Goal: Information Seeking & Learning: Learn about a topic

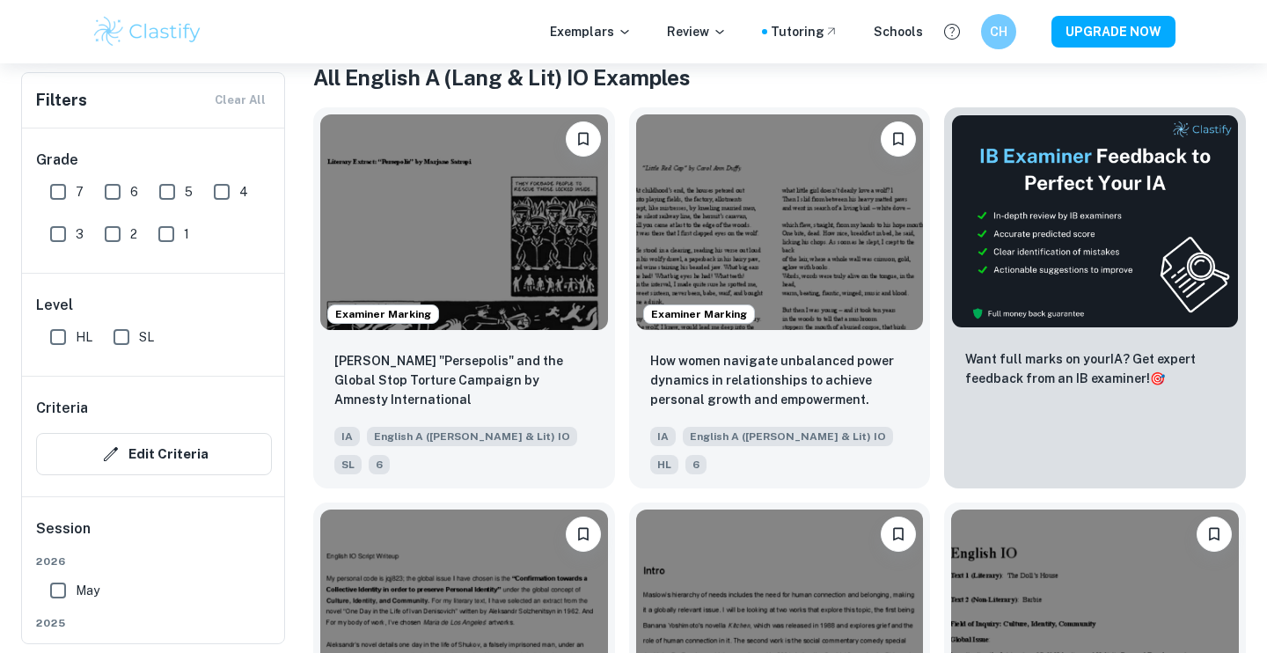
scroll to position [736, 0]
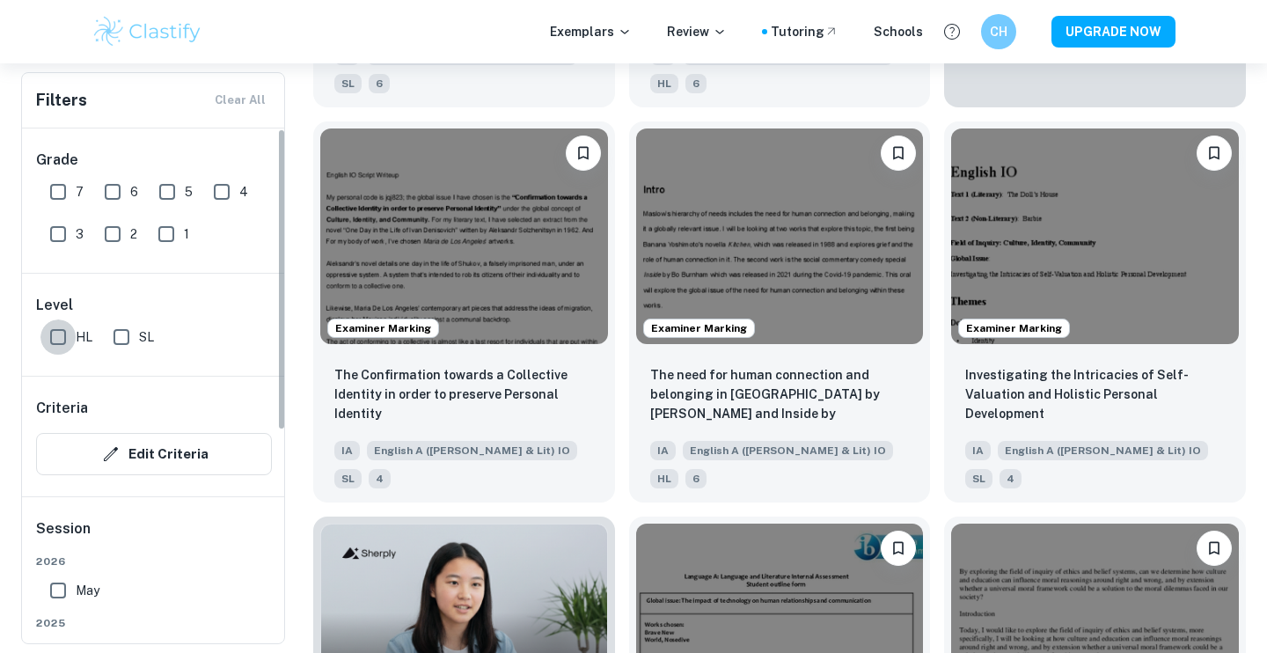
click at [52, 338] on input "HL" at bounding box center [57, 336] width 35 height 35
checkbox input "true"
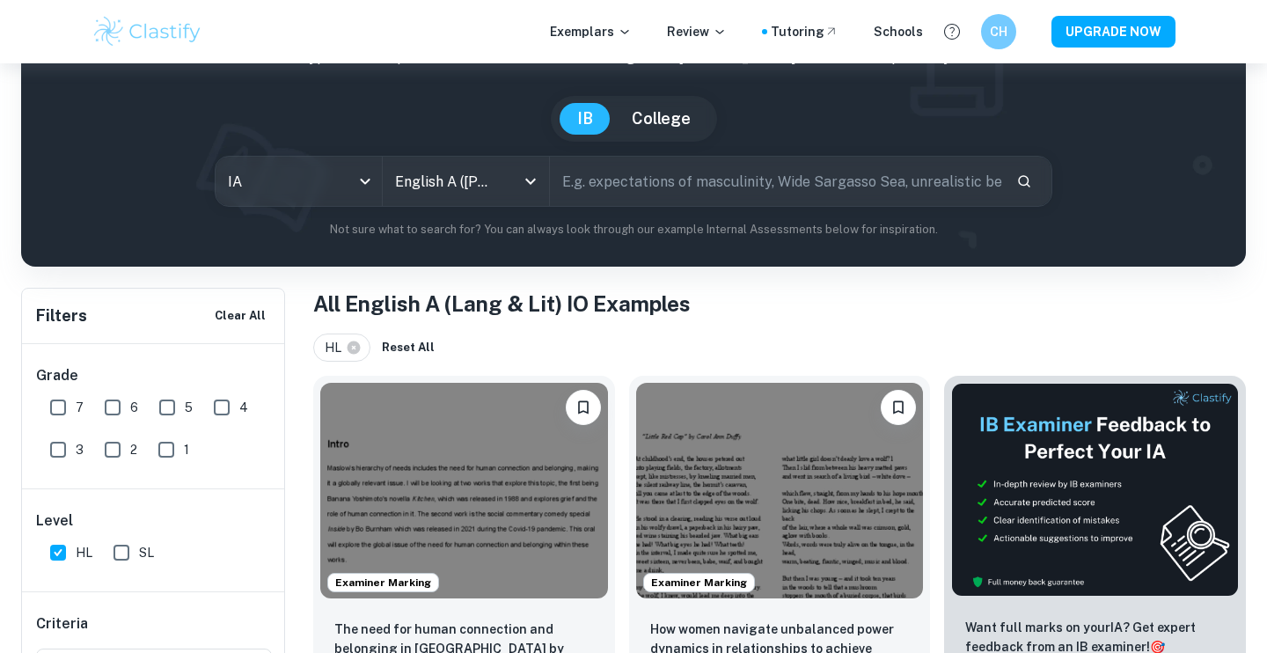
scroll to position [0, 0]
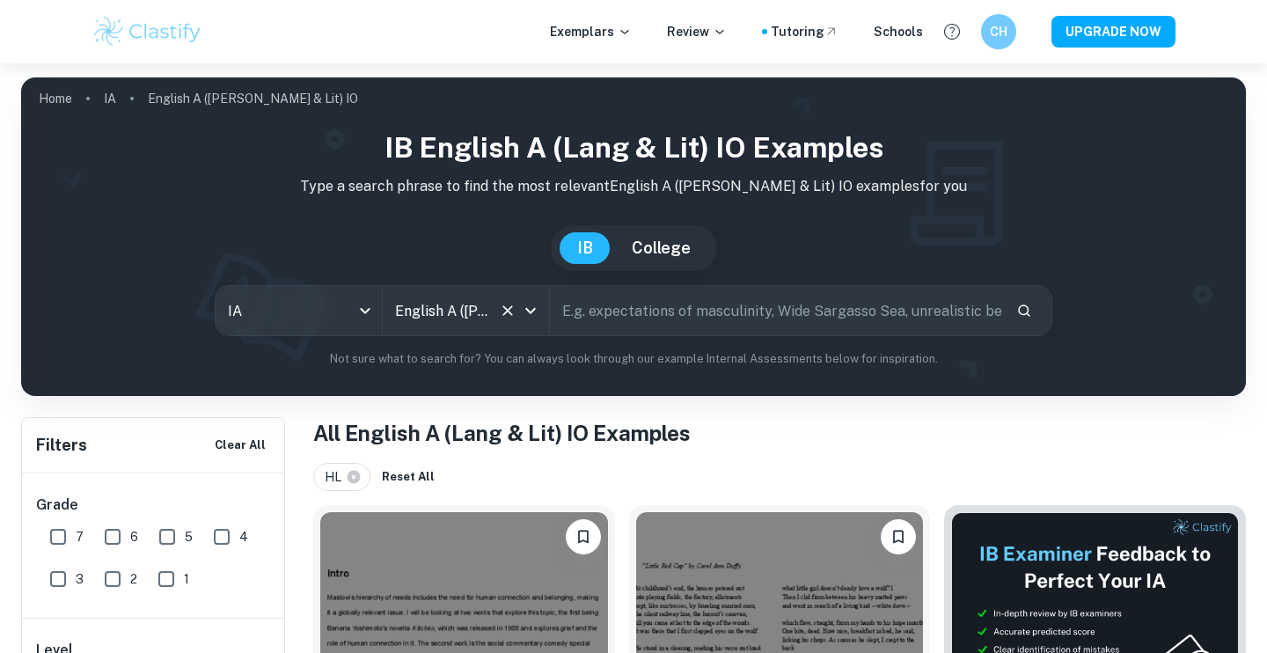
click at [483, 322] on input "English A (Lang & Lit) IO" at bounding box center [441, 310] width 101 height 33
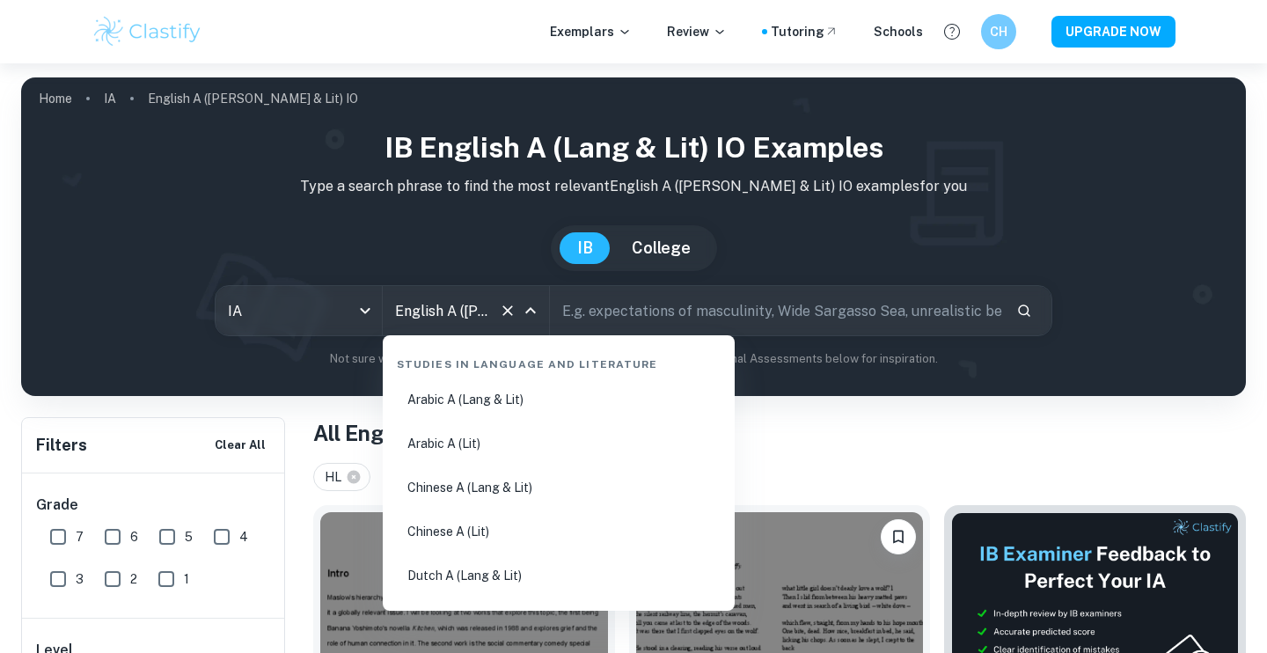
scroll to position [168, 0]
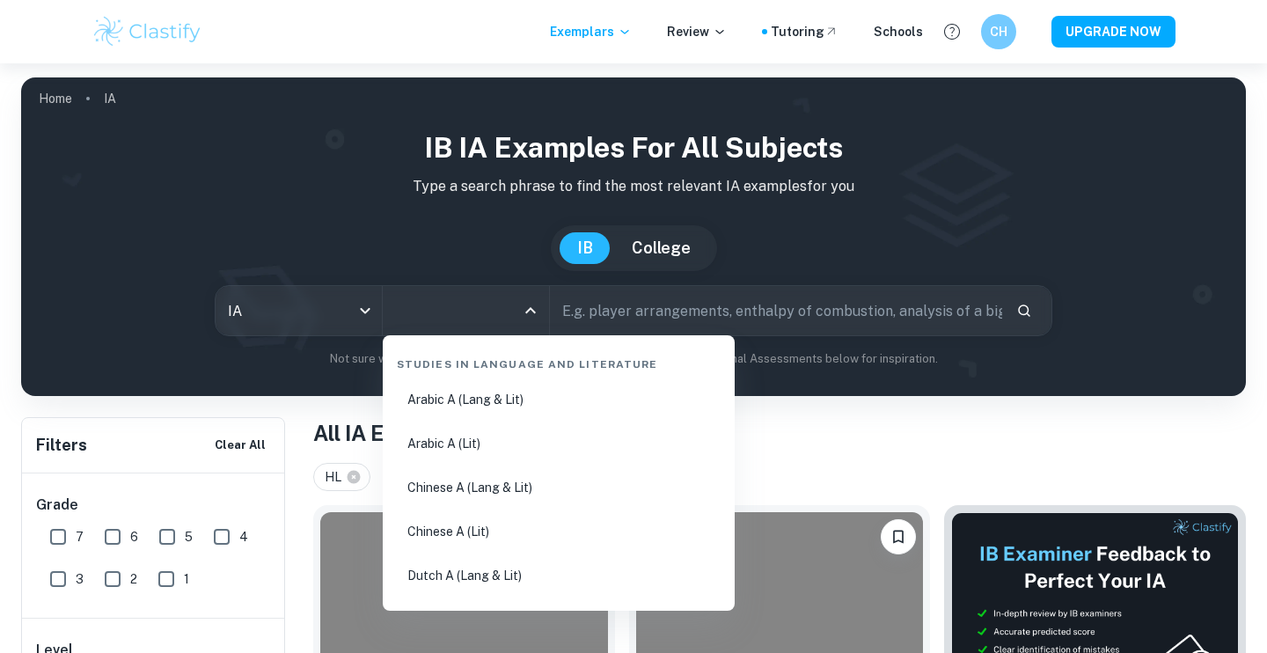
click at [474, 304] on input "All Subjects" at bounding box center [453, 310] width 124 height 33
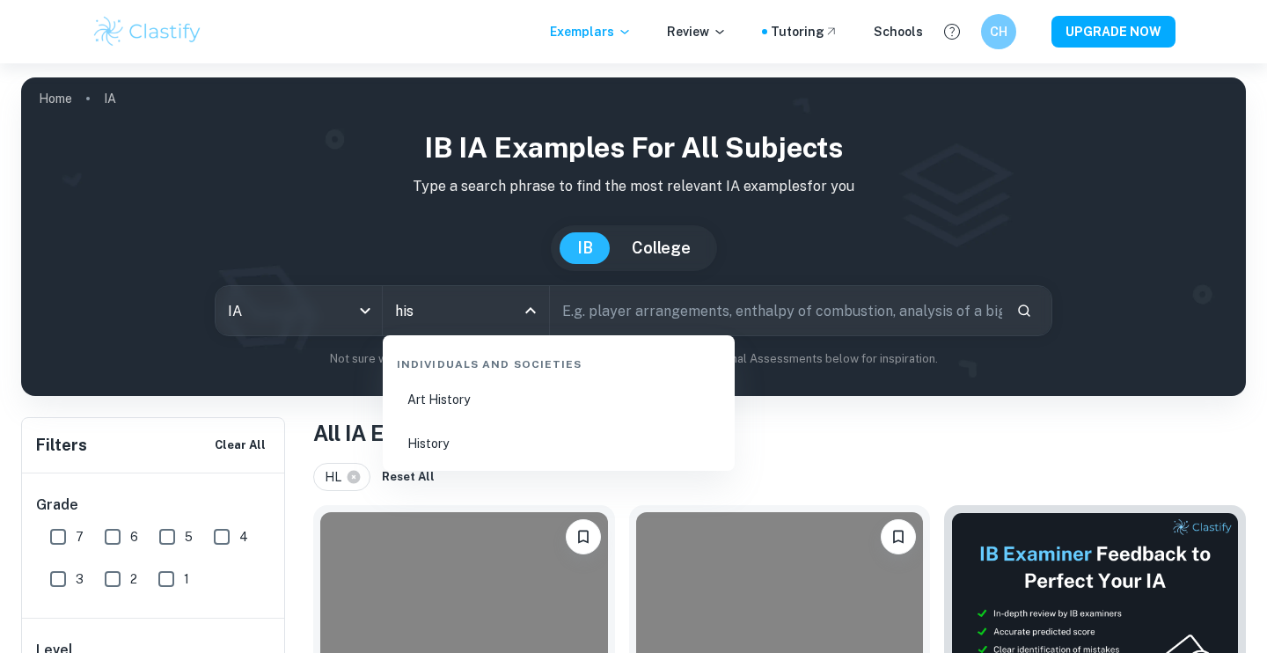
click at [500, 457] on li "History" at bounding box center [559, 443] width 338 height 40
type input "History"
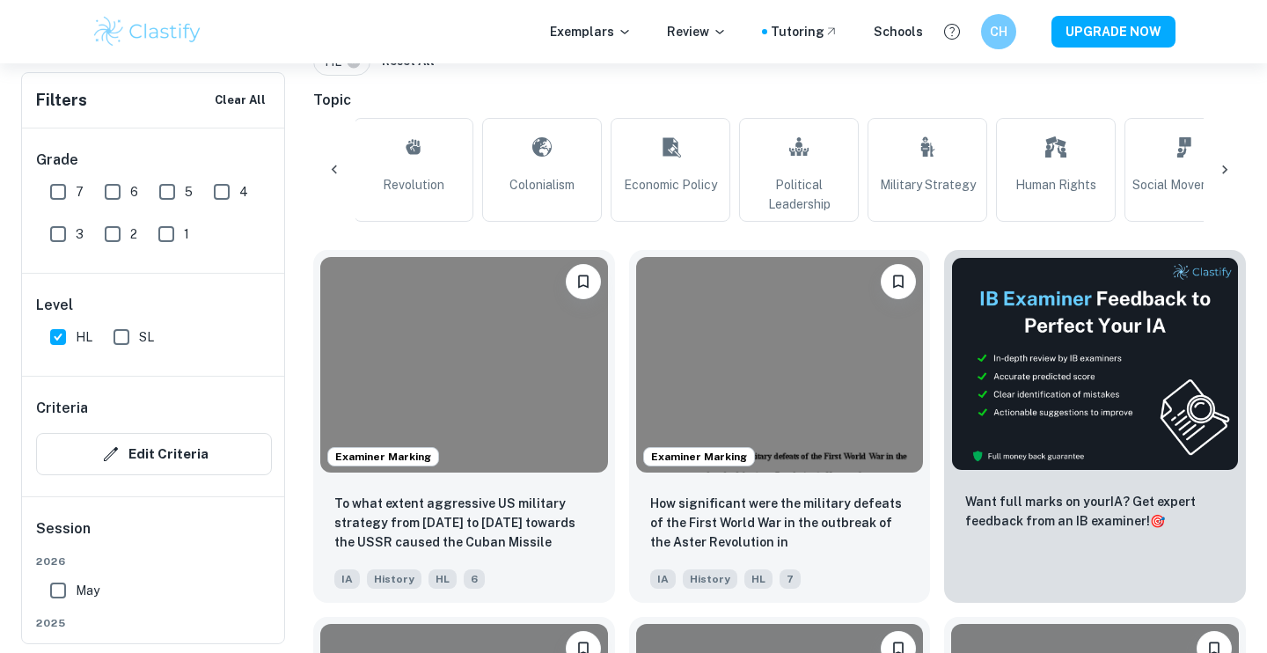
scroll to position [0, 662]
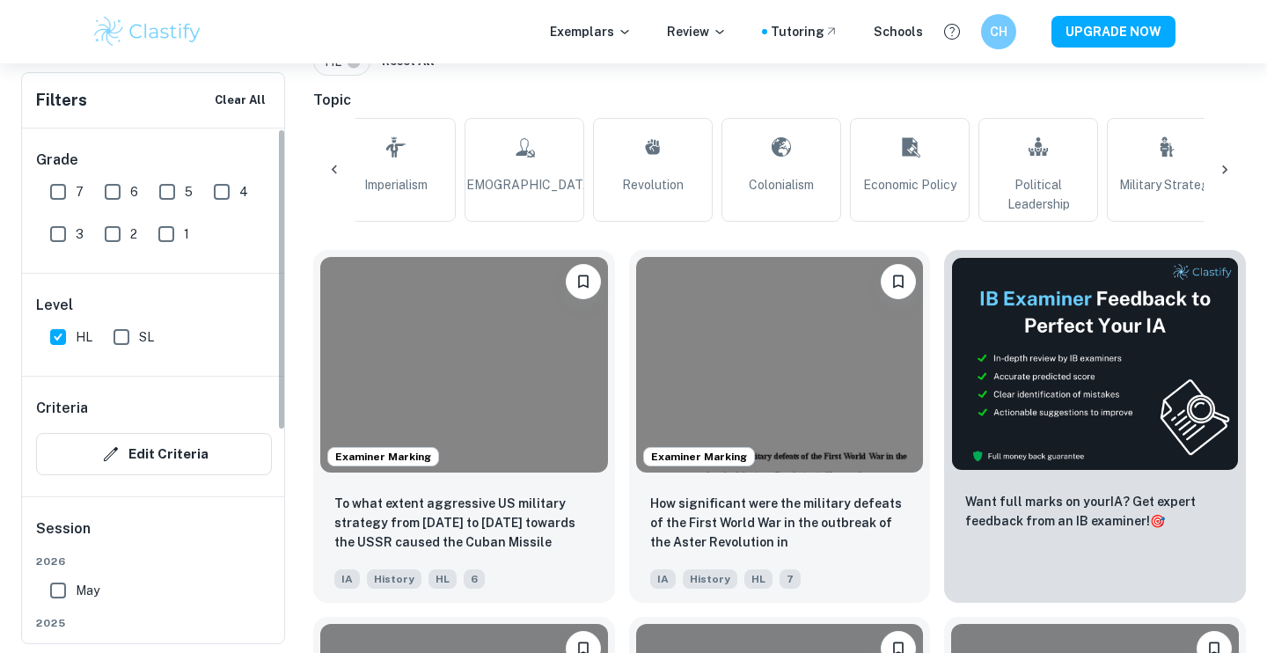
click at [58, 195] on input "7" at bounding box center [57, 191] width 35 height 35
checkbox input "true"
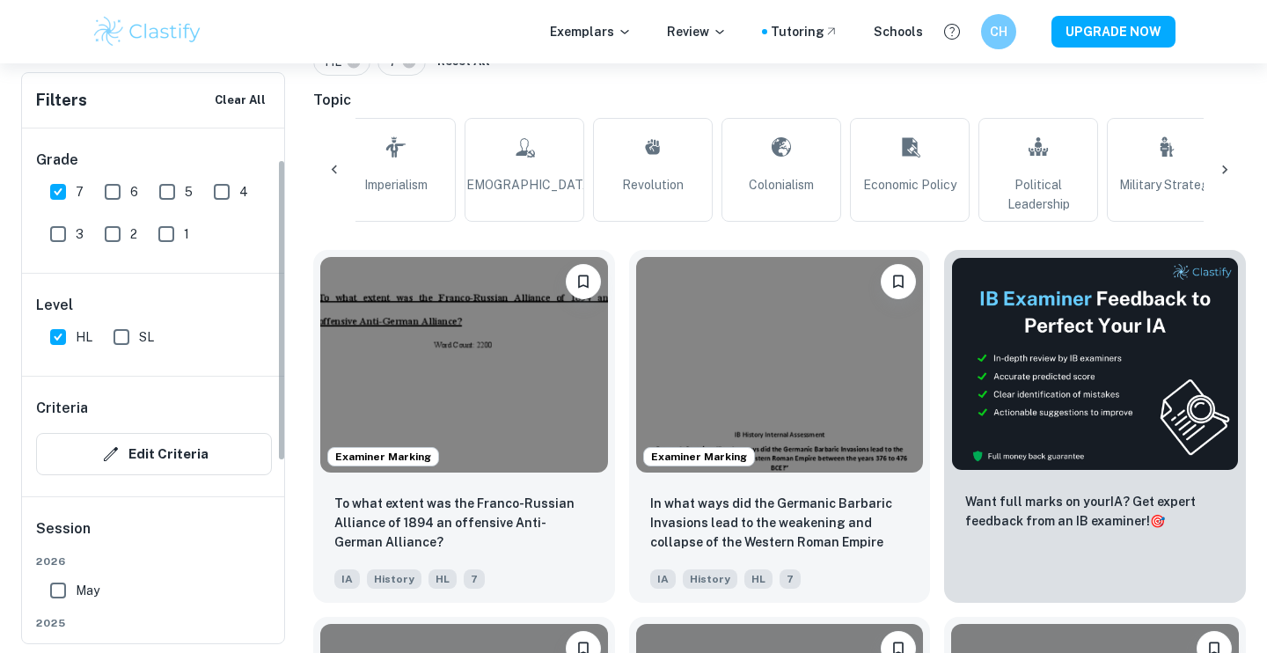
scroll to position [152, 0]
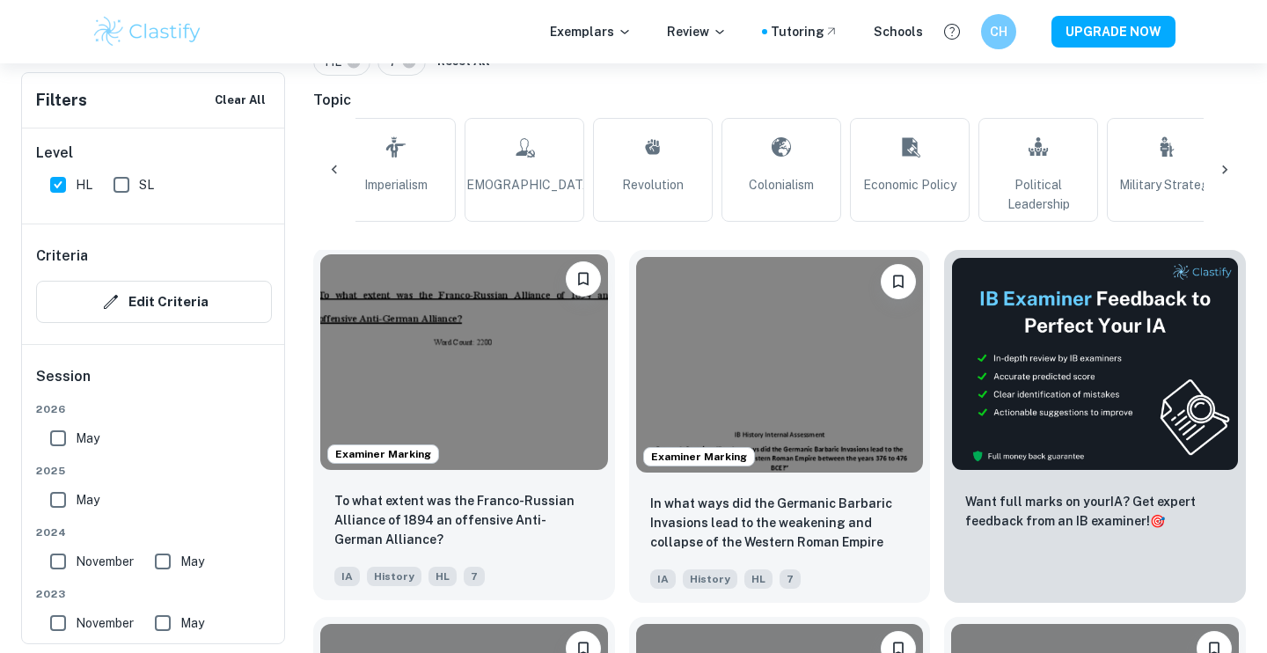
click at [497, 420] on img at bounding box center [464, 362] width 288 height 216
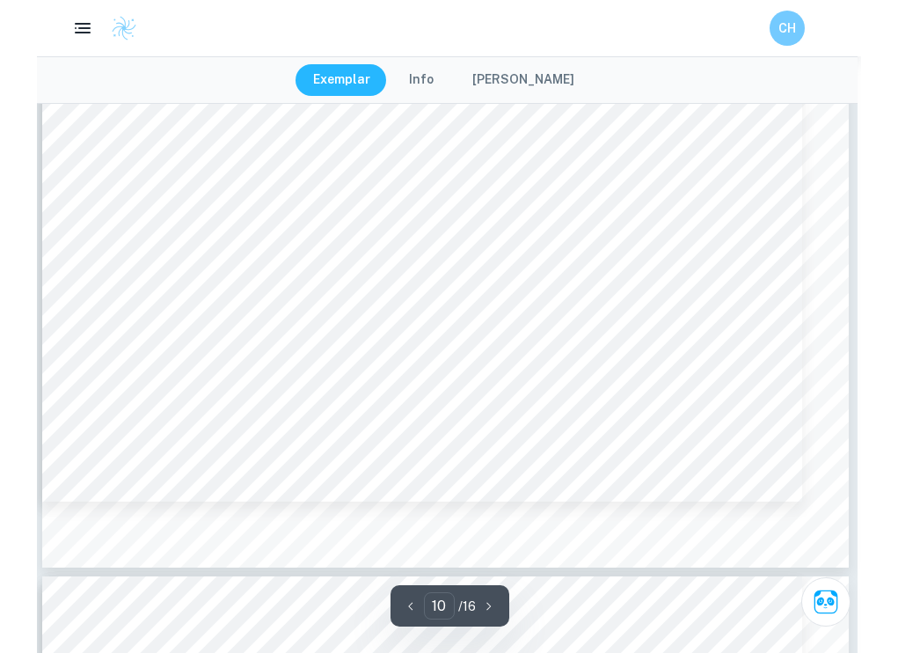
scroll to position [11417, 4]
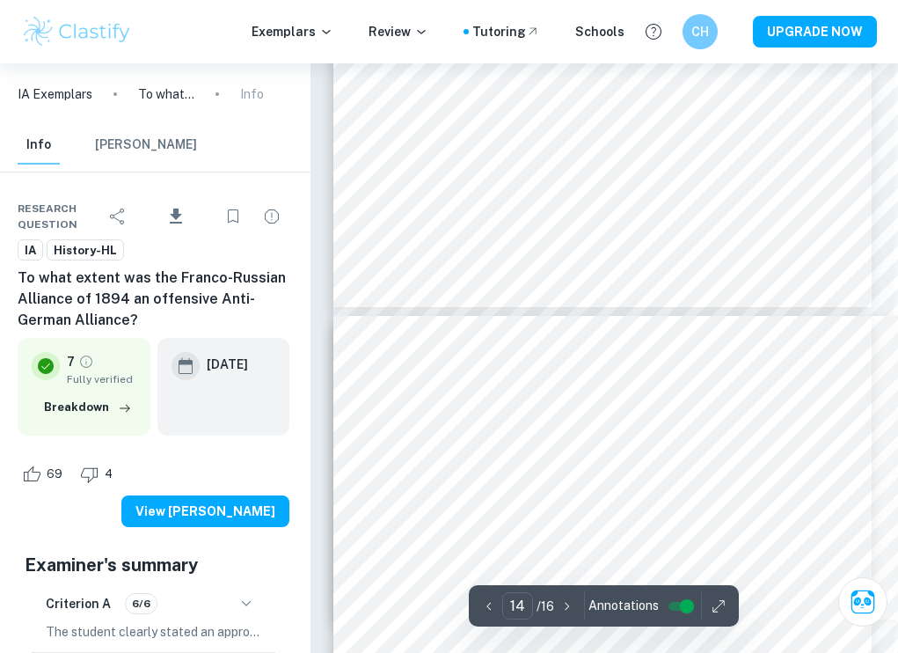
type input "13"
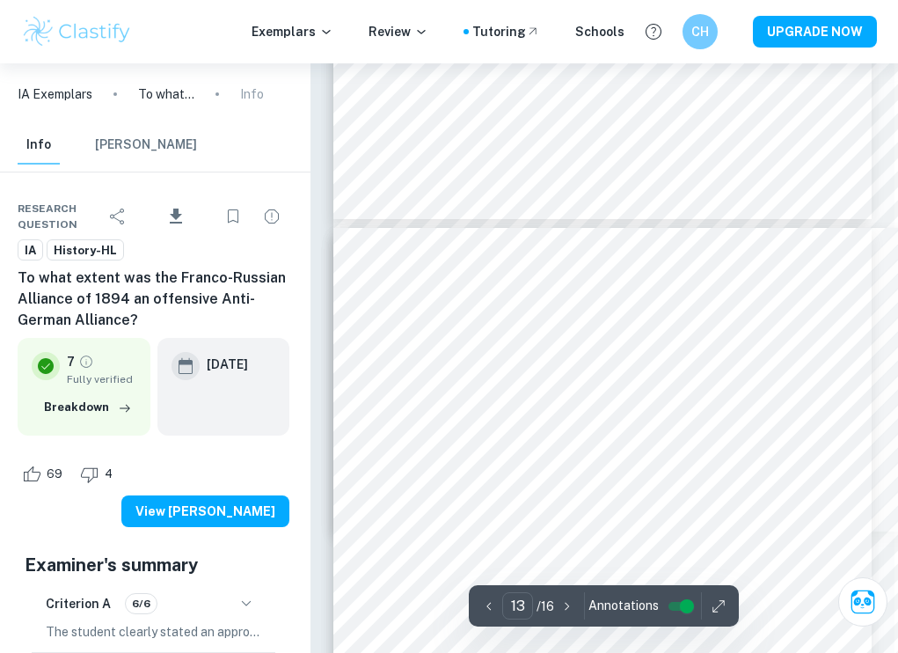
scroll to position [9416, 4]
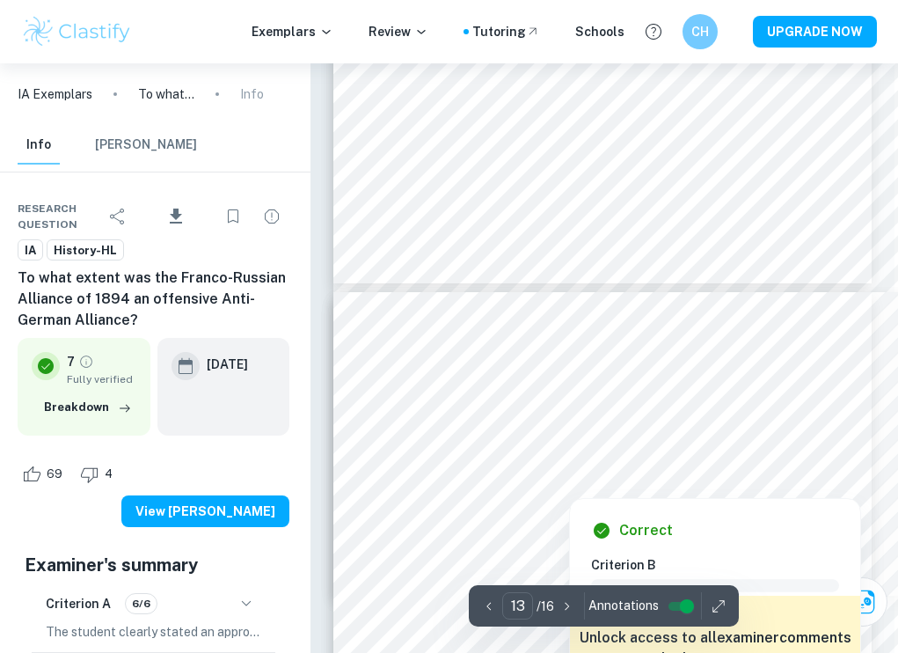
scroll to position [415, 0]
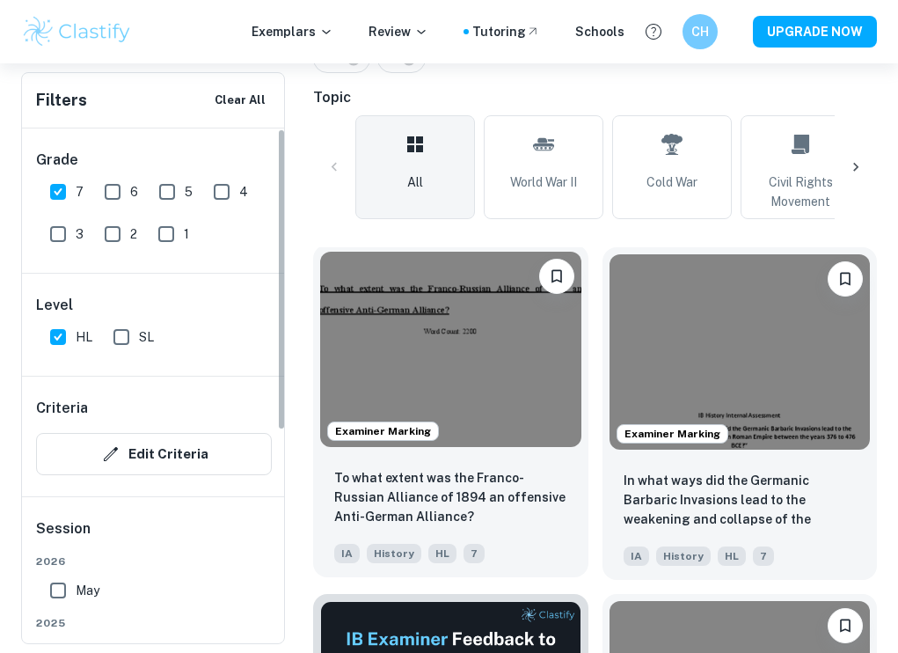
click at [495, 352] on img at bounding box center [450, 349] width 261 height 195
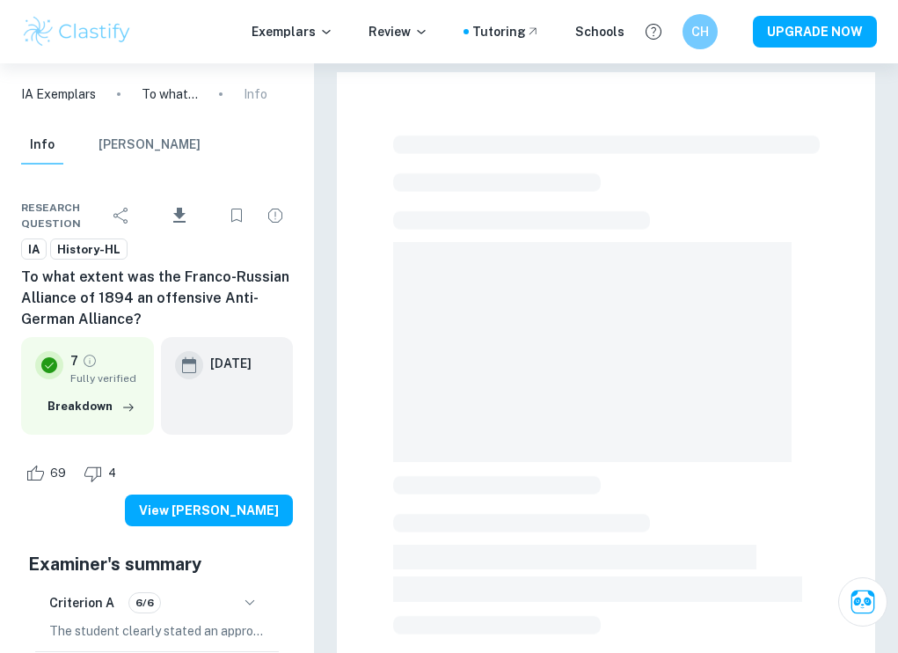
scroll to position [191, 0]
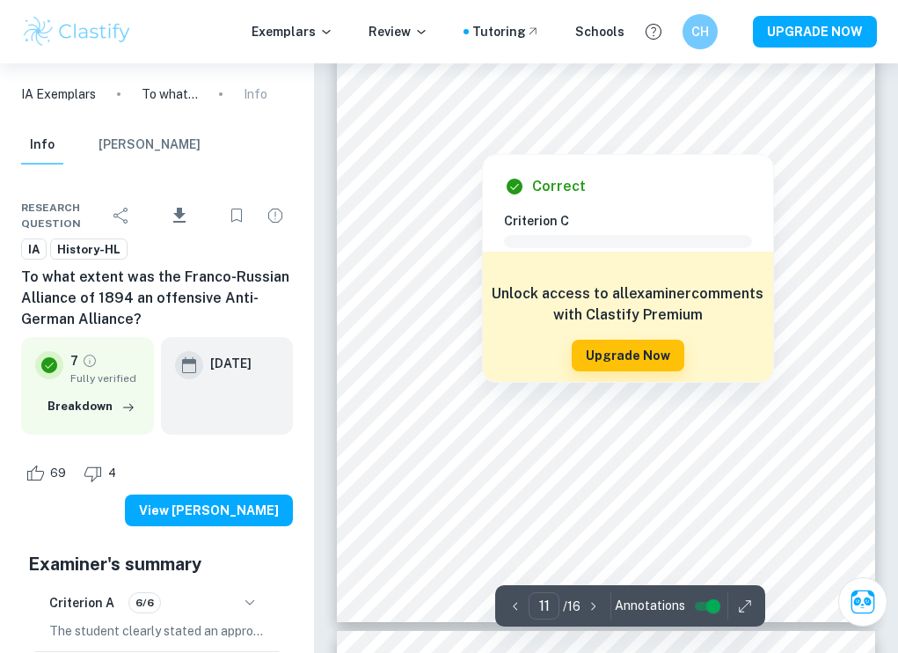
scroll to position [8241, 0]
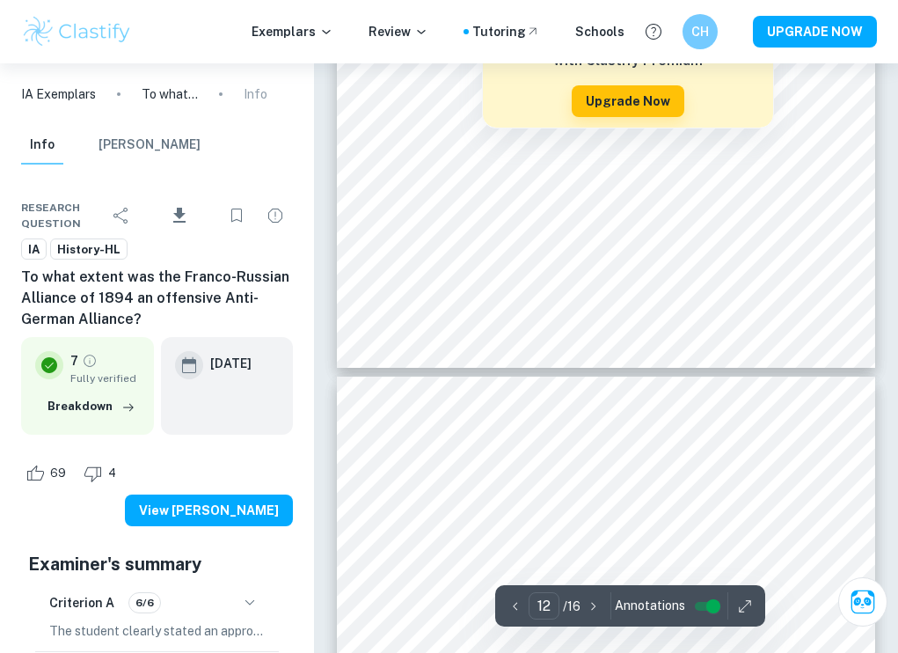
type input "11"
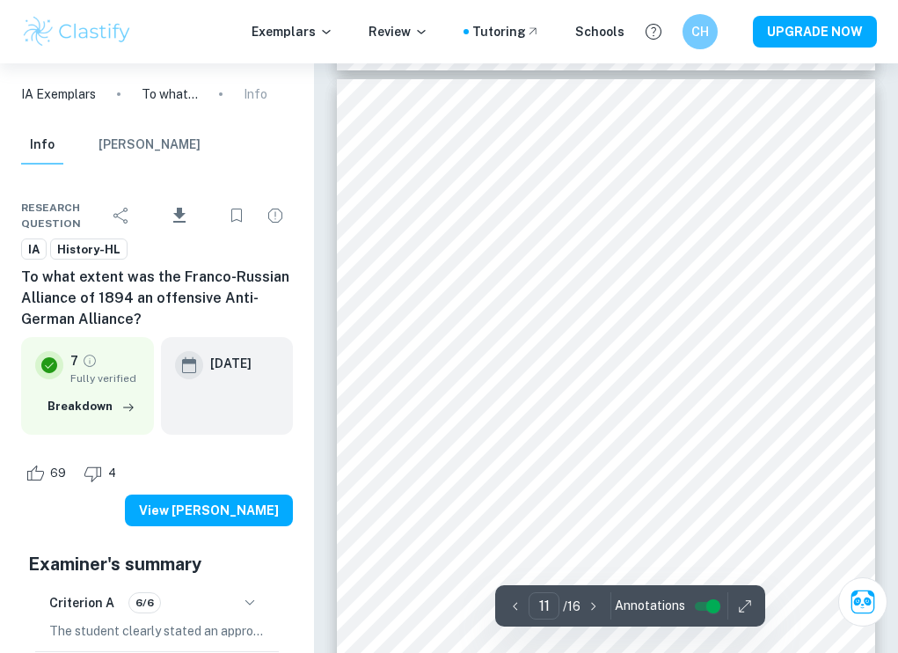
scroll to position [7929, 0]
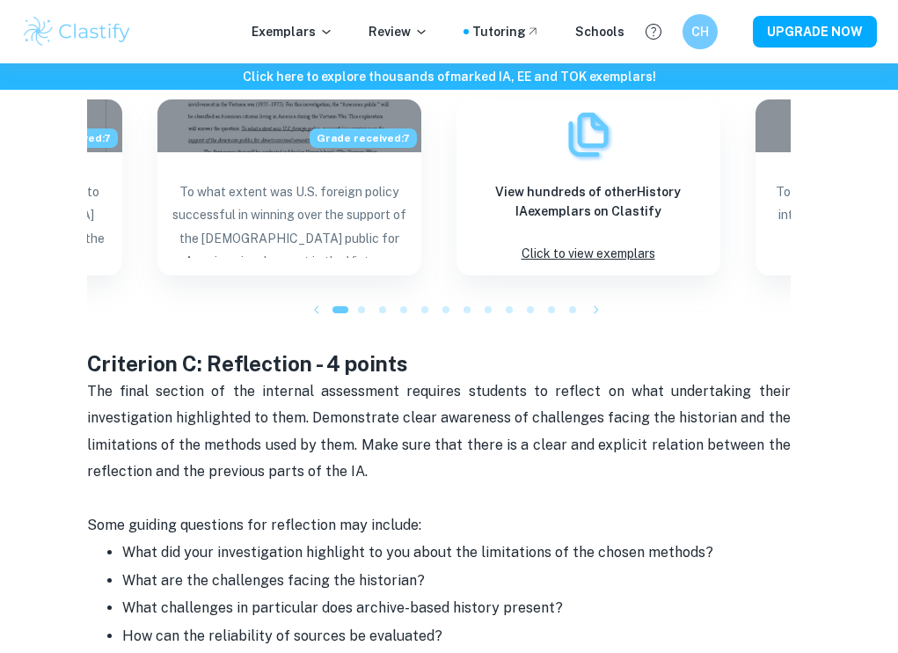
scroll to position [2061, 0]
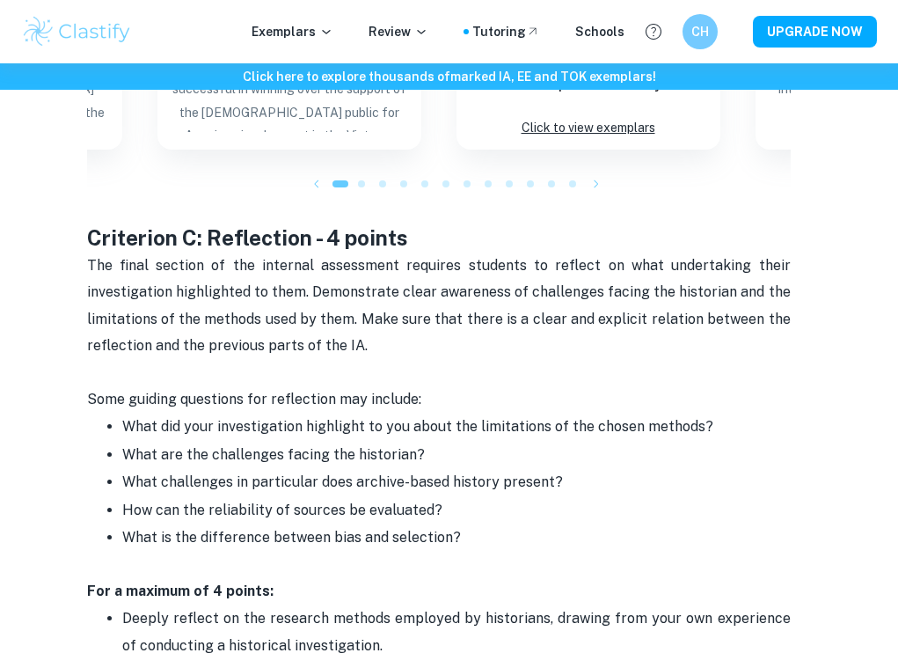
click at [127, 446] on span "What are the challenges facing the historian?" at bounding box center [273, 454] width 303 height 17
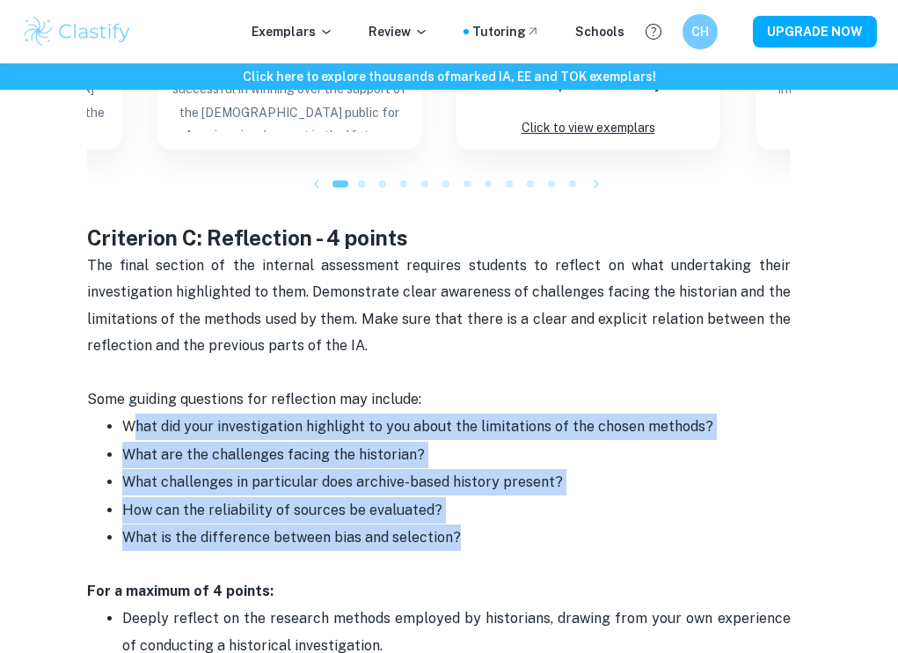
drag, startPoint x: 128, startPoint y: 373, endPoint x: 545, endPoint y: 477, distance: 428.9
click at [545, 477] on ul "What did your investigation highlight to you about the limitations of the chose…" at bounding box center [439, 482] width 704 height 138
copy ul "hat did your investigation highlight to you about the limitations of the chosen…"
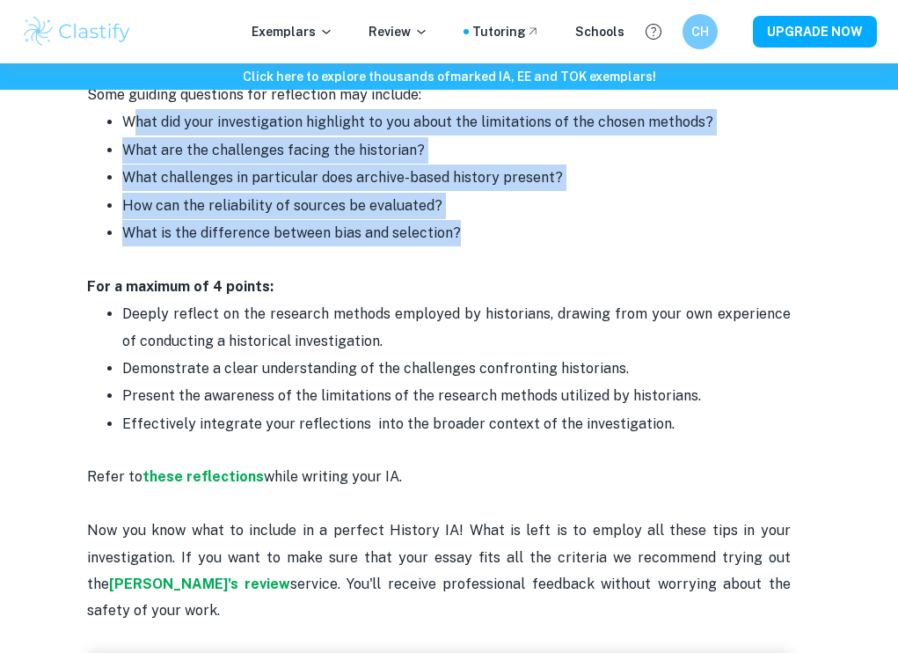
scroll to position [2374, 0]
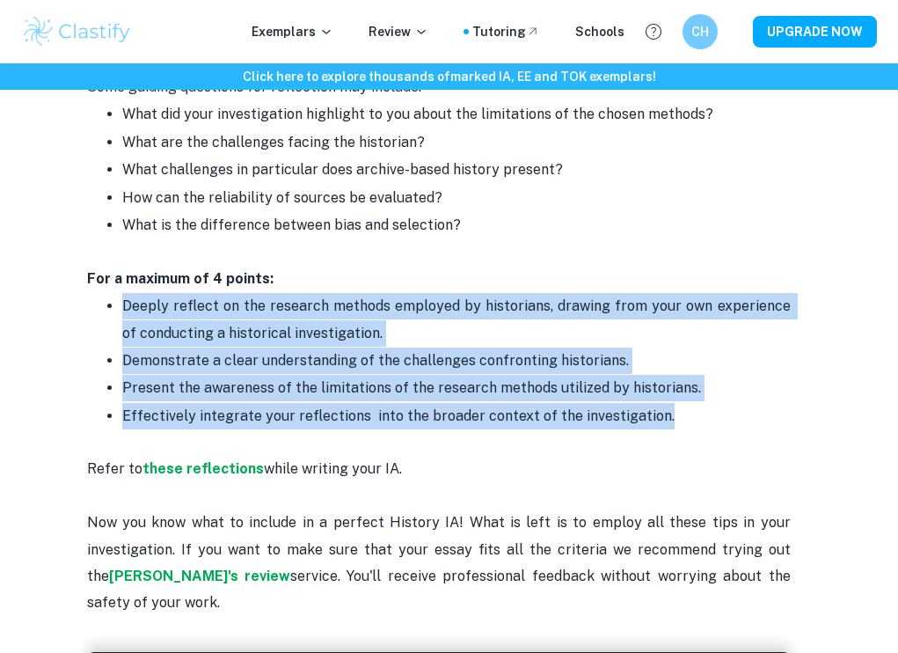
drag, startPoint x: 122, startPoint y: 253, endPoint x: 782, endPoint y: 362, distance: 668.6
click at [782, 362] on ul "Deeply reflect on the research methods employed by historians, drawing from you…" at bounding box center [439, 360] width 704 height 137
copy ul "Deeply reflect on the research methods employed by historians, drawing from you…"
click at [151, 460] on strong "these reflections" at bounding box center [203, 468] width 121 height 17
